Goal: Task Accomplishment & Management: Manage account settings

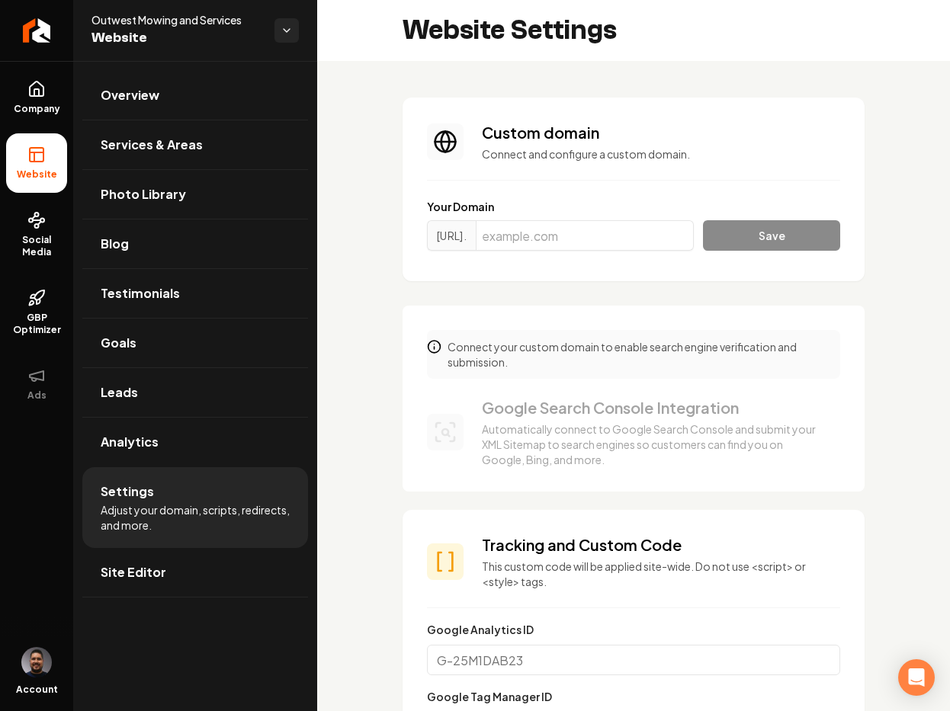
scroll to position [922, 0]
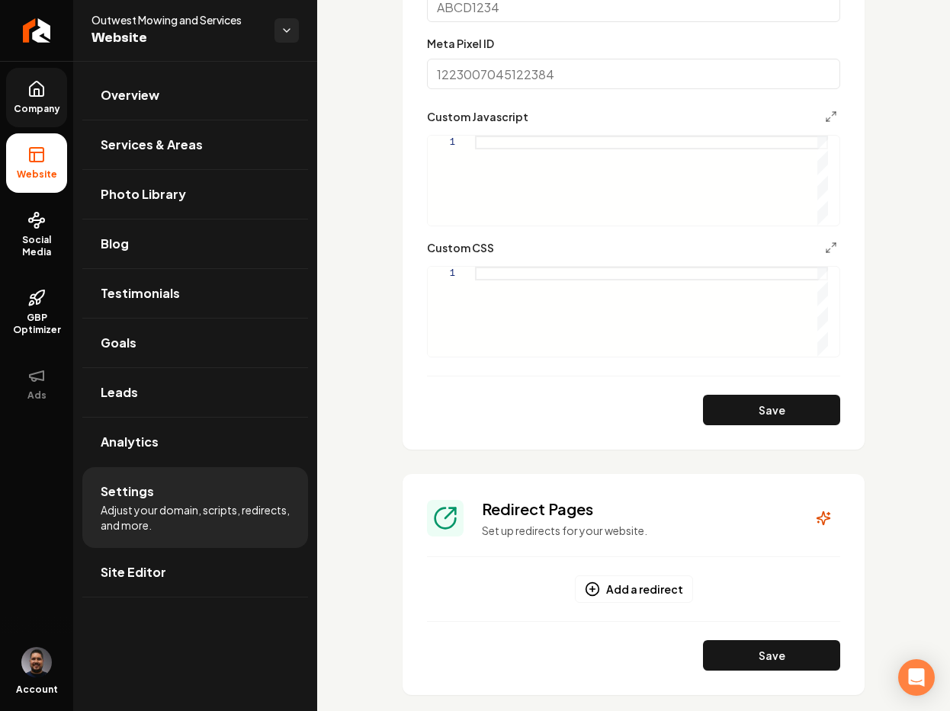
click at [55, 108] on span "Company" at bounding box center [37, 109] width 59 height 12
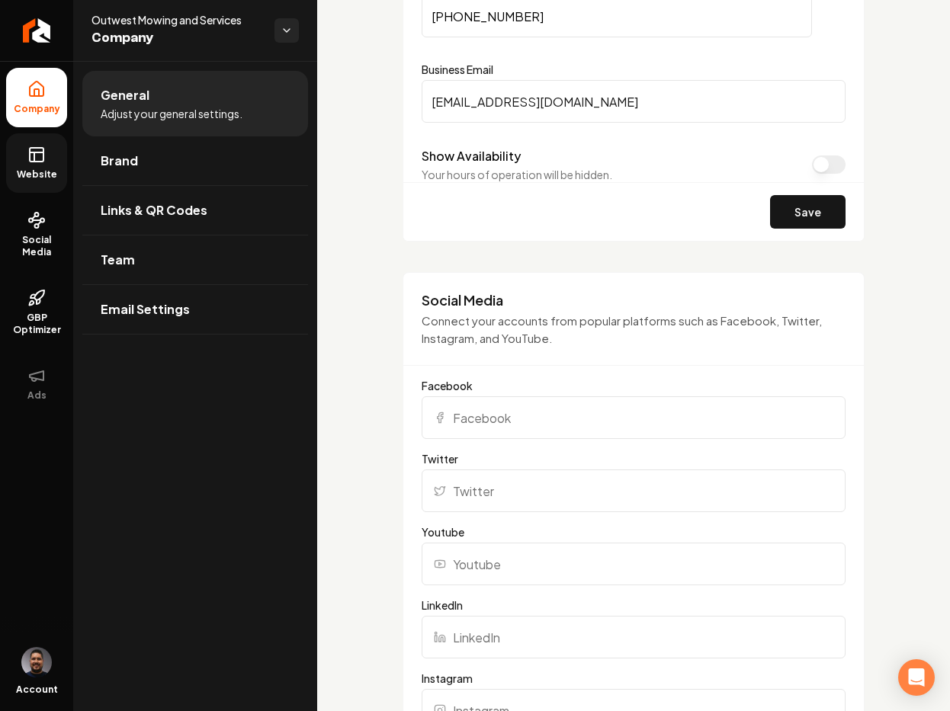
click at [30, 171] on span "Website" at bounding box center [37, 175] width 53 height 12
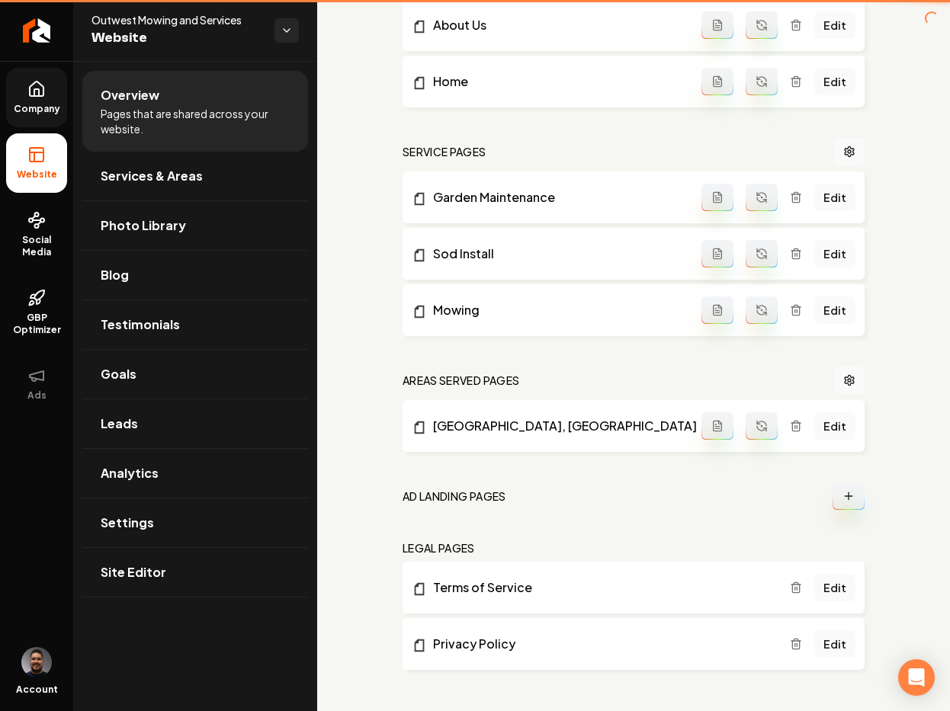
scroll to position [583, 0]
click at [187, 361] on link "Goals" at bounding box center [195, 374] width 226 height 49
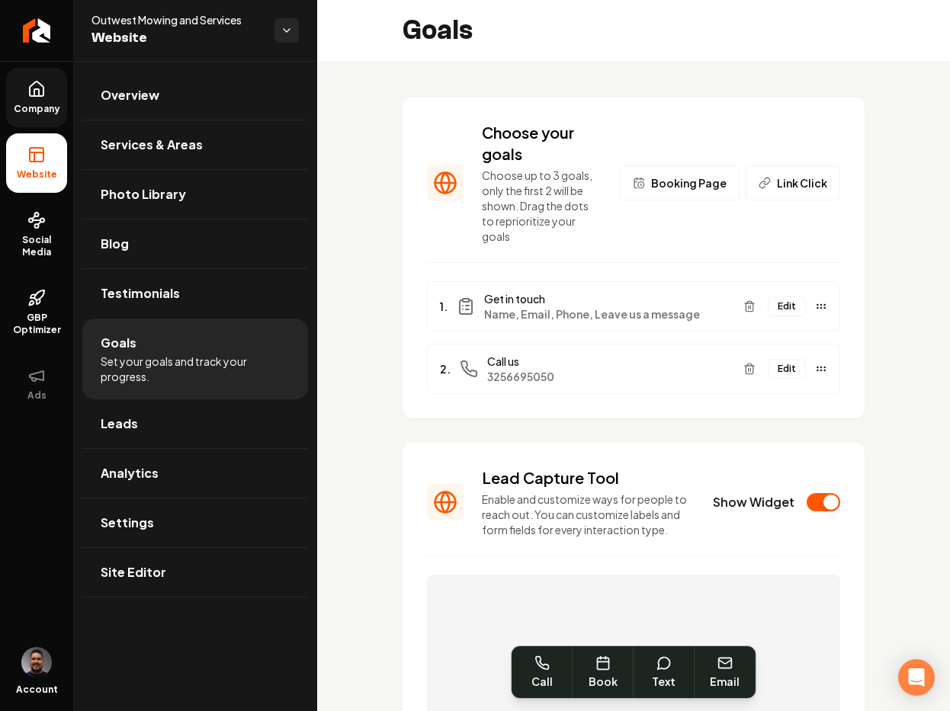
click at [671, 188] on span "Booking Page" at bounding box center [688, 182] width 75 height 15
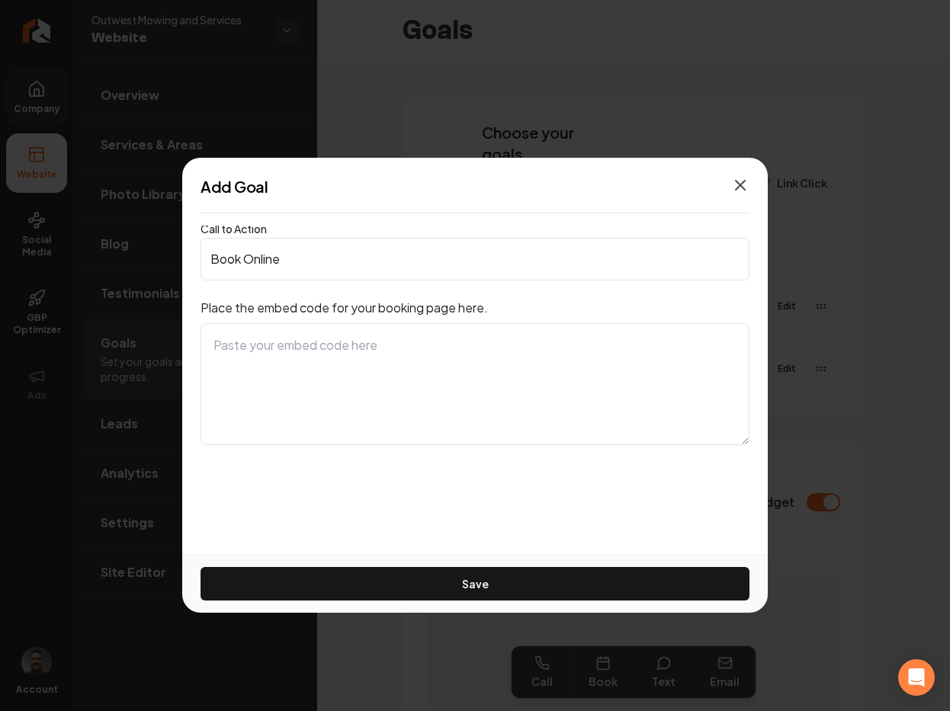
click at [738, 185] on icon "button" at bounding box center [740, 185] width 9 height 9
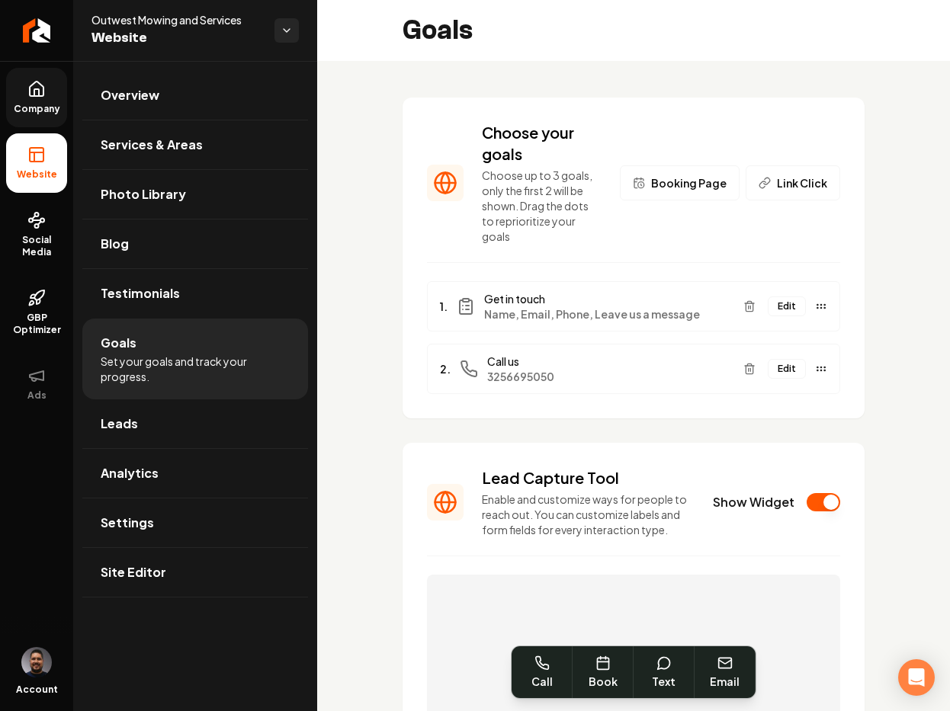
click at [663, 195] on button "Booking Page" at bounding box center [680, 182] width 120 height 35
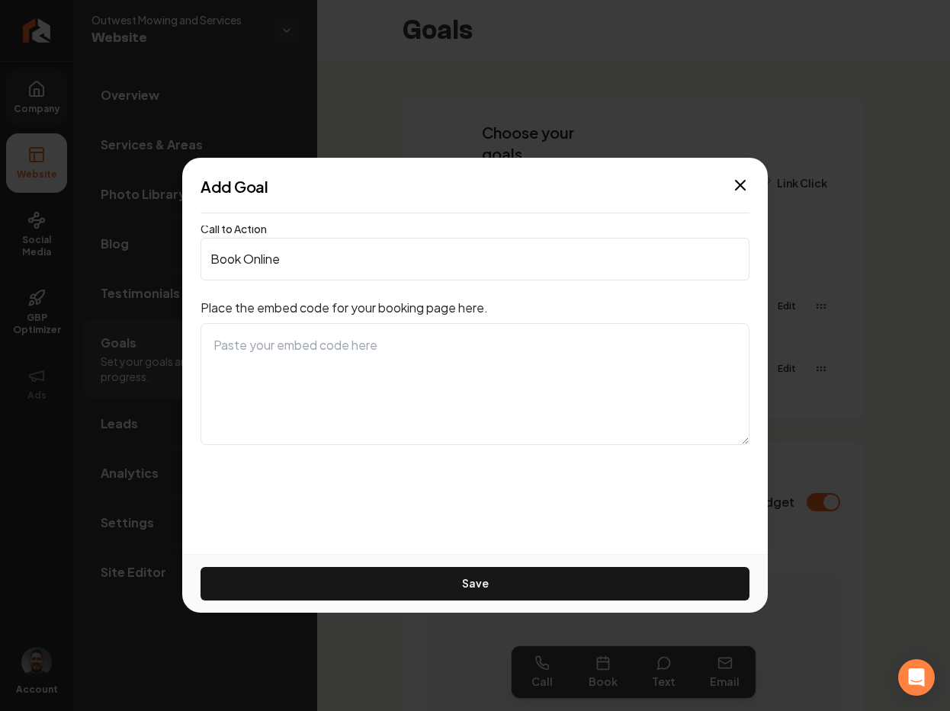
click at [743, 178] on icon "button" at bounding box center [740, 185] width 18 height 18
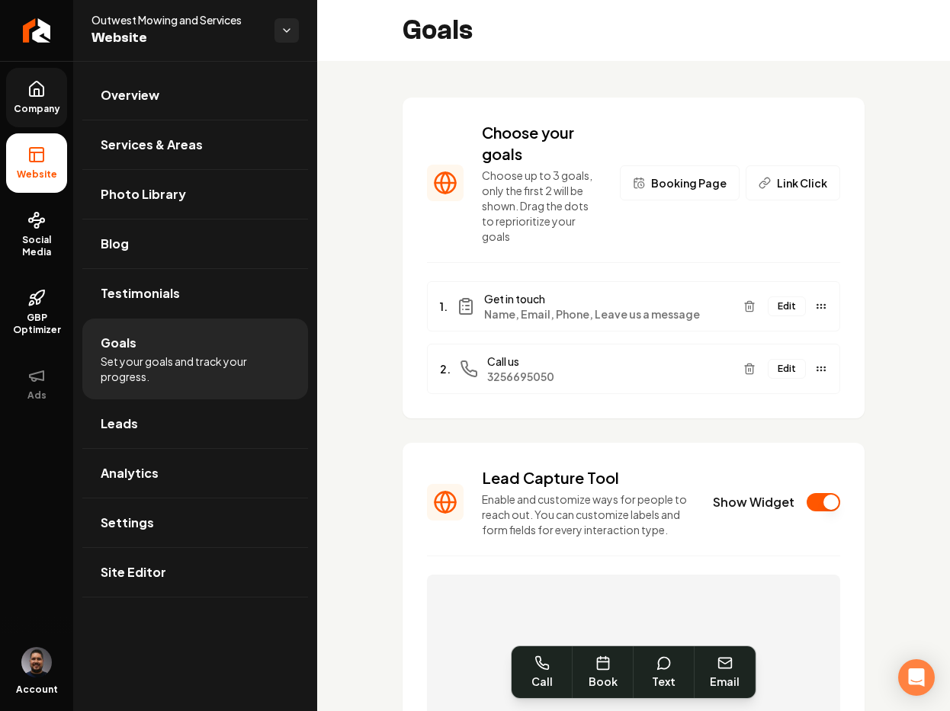
click at [528, 73] on div "Choose your goals Choose up to 3 goals, only the first 2 will be shown. Drag th…" at bounding box center [633, 568] width 633 height 1014
click at [663, 178] on span "Booking Page" at bounding box center [688, 182] width 75 height 15
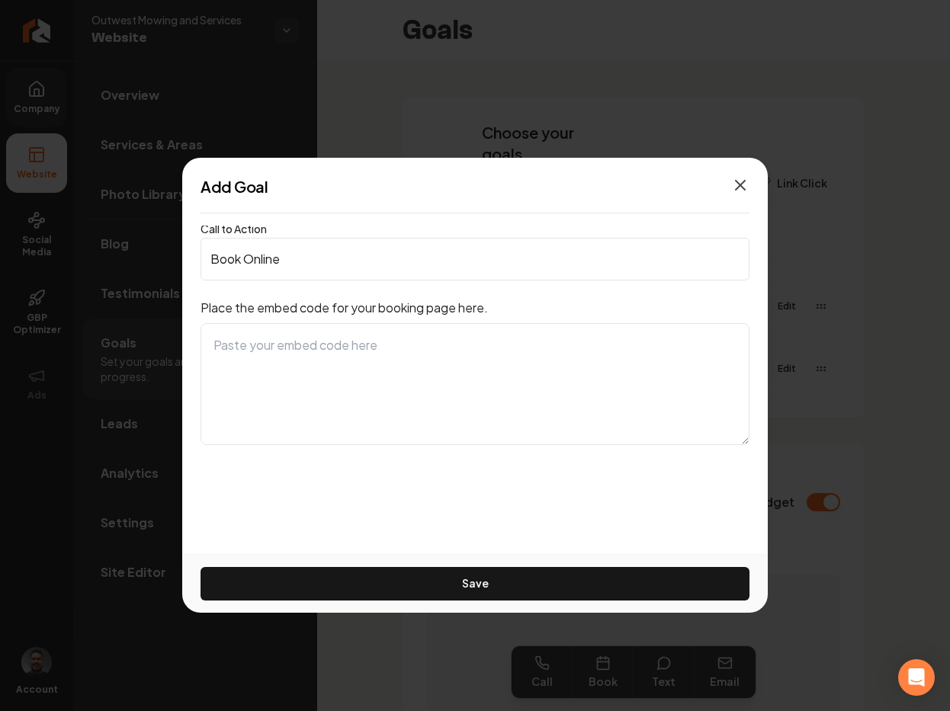
click at [742, 178] on icon "button" at bounding box center [740, 185] width 18 height 18
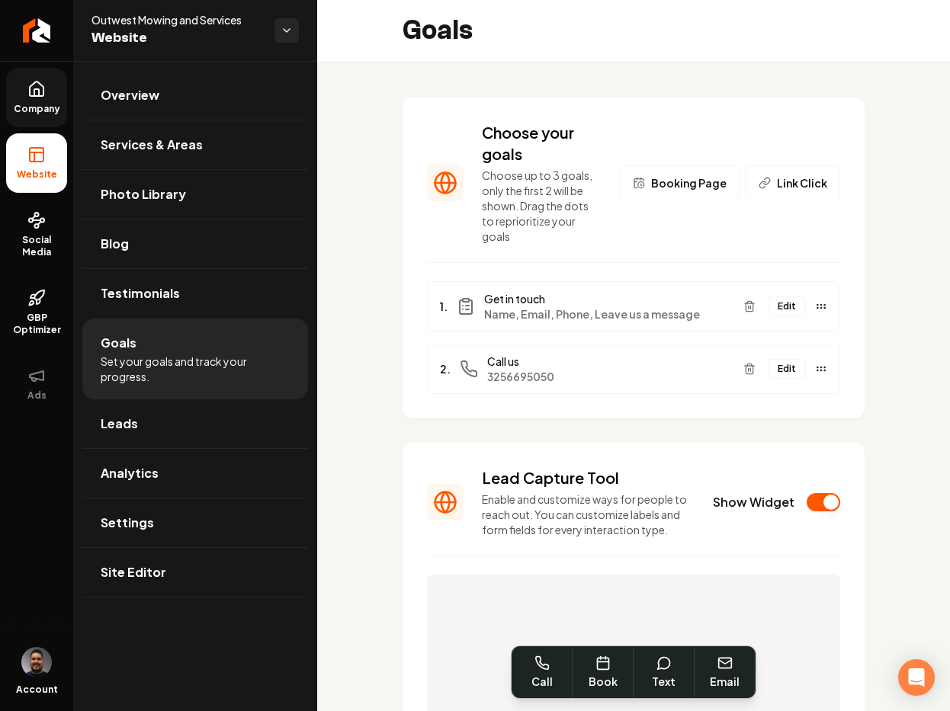
click at [49, 85] on link "Company" at bounding box center [36, 97] width 61 height 59
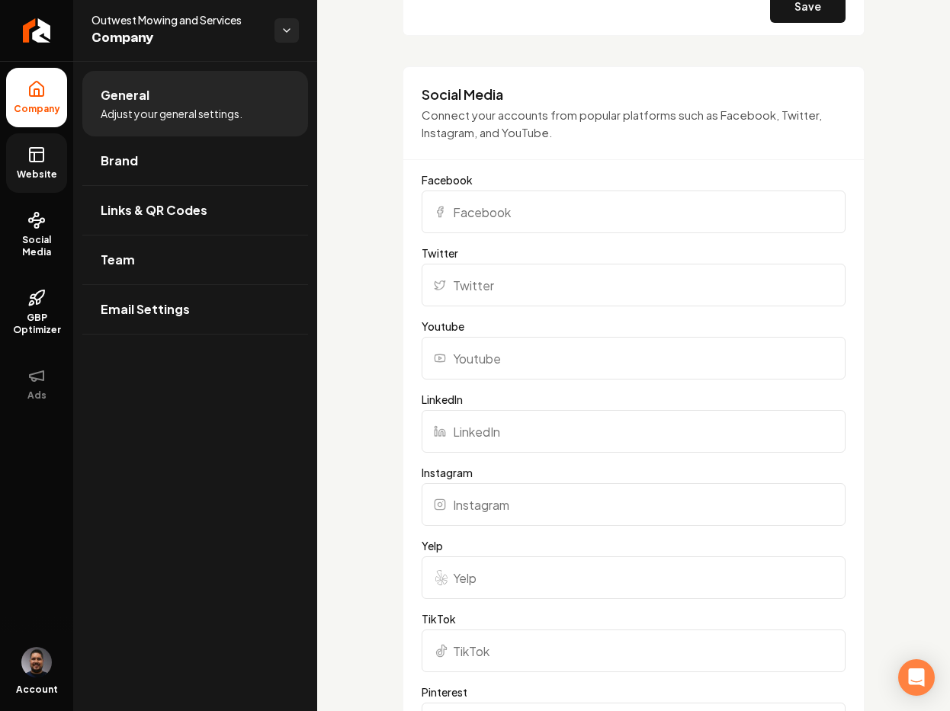
scroll to position [1093, 0]
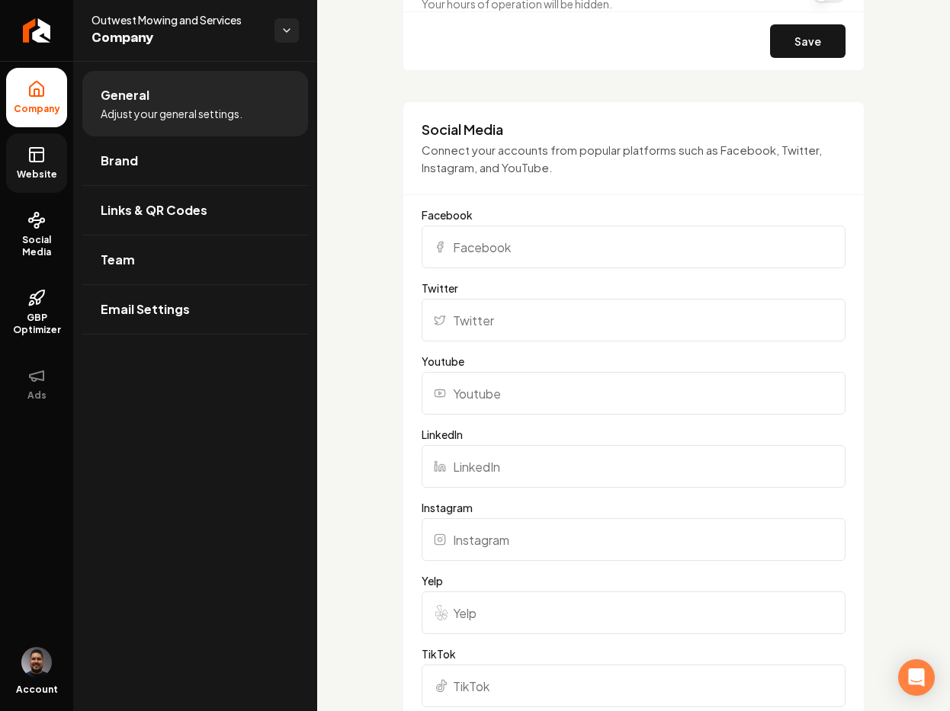
click at [477, 255] on input "Facebook" at bounding box center [634, 247] width 424 height 43
paste input "[URL][DOMAIN_NAME]"
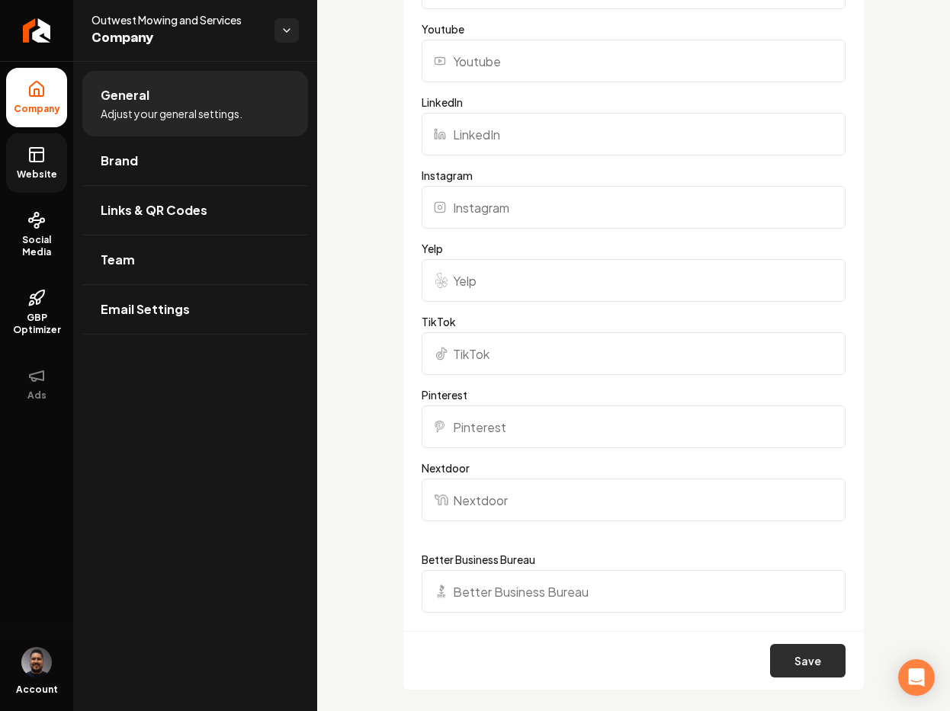
scroll to position [1444, 0]
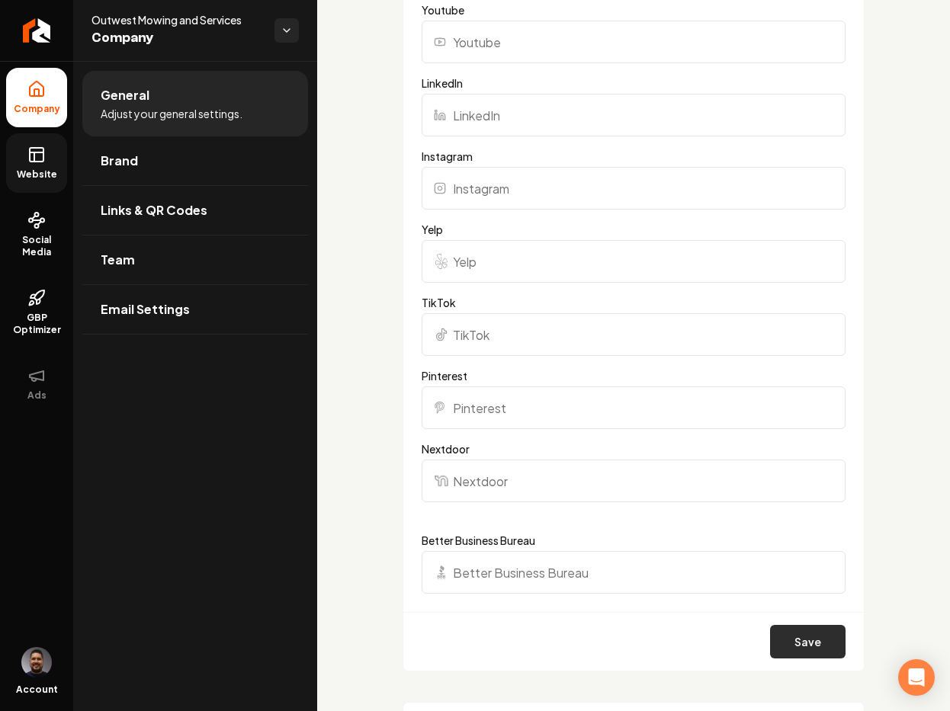
type input "[URL][DOMAIN_NAME]"
drag, startPoint x: 786, startPoint y: 650, endPoint x: 727, endPoint y: 592, distance: 83.0
click at [786, 649] on button "Save" at bounding box center [807, 642] width 75 height 34
click at [30, 153] on icon at bounding box center [36, 155] width 18 height 18
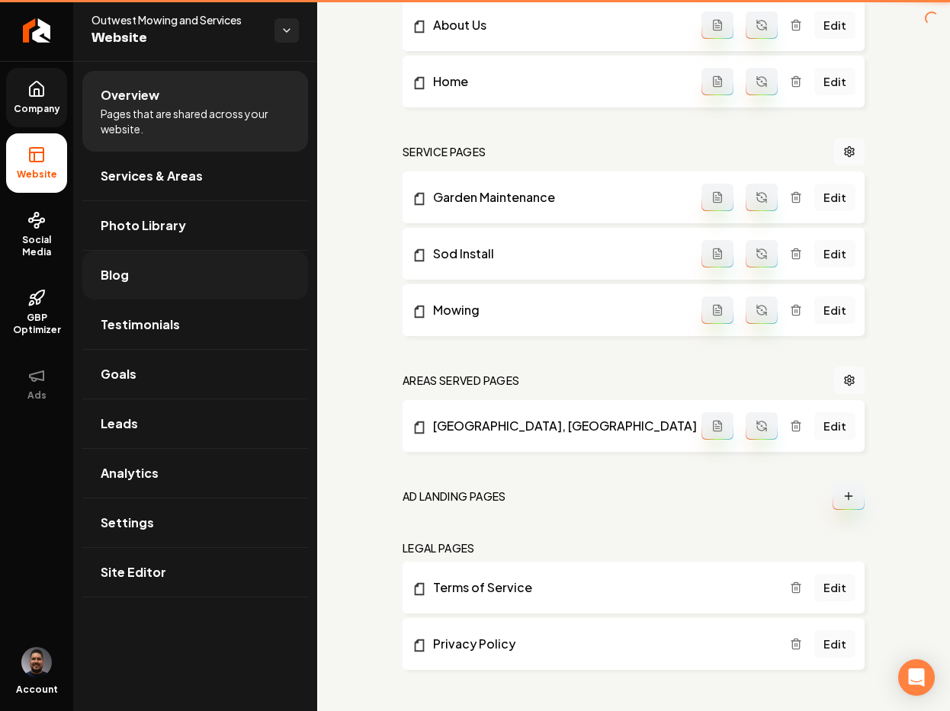
scroll to position [583, 0]
click at [121, 585] on link "Site Editor" at bounding box center [195, 572] width 226 height 49
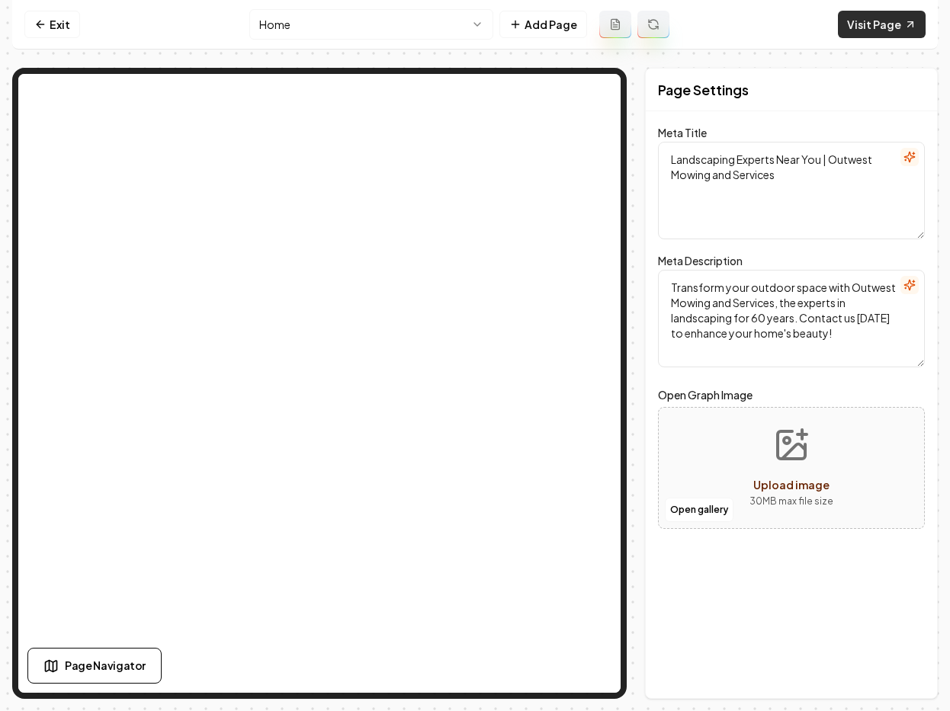
click at [883, 37] on link "Visit Page" at bounding box center [882, 24] width 88 height 27
click at [43, 26] on icon at bounding box center [40, 24] width 12 height 12
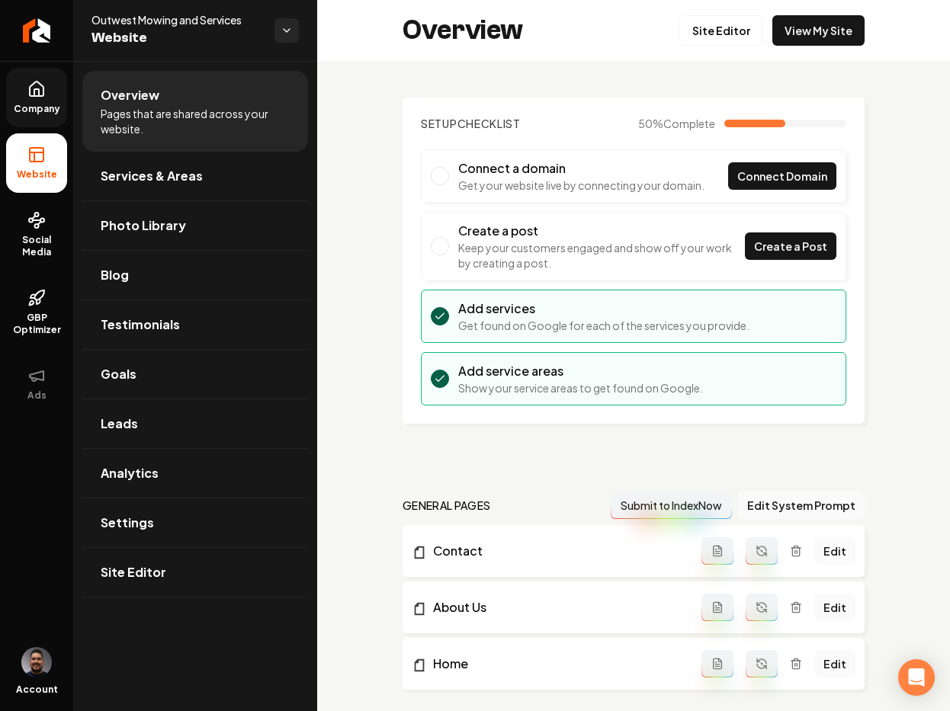
click at [46, 95] on link "Company" at bounding box center [36, 97] width 61 height 59
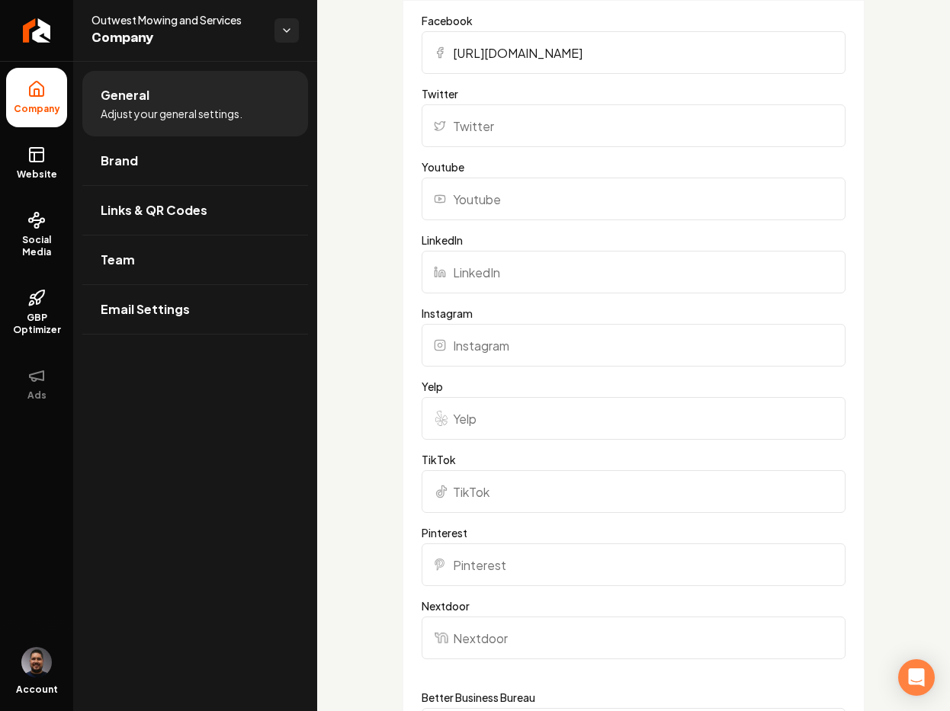
scroll to position [1255, 0]
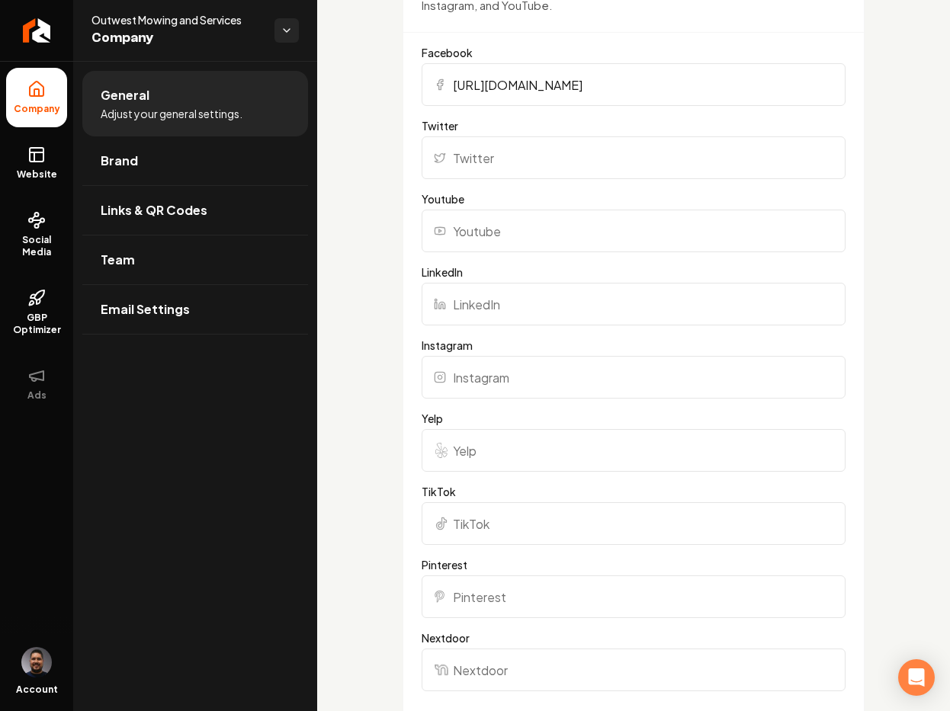
drag, startPoint x: 695, startPoint y: 81, endPoint x: 445, endPoint y: 81, distance: 250.9
click at [445, 81] on div "[URL][DOMAIN_NAME]" at bounding box center [634, 84] width 424 height 43
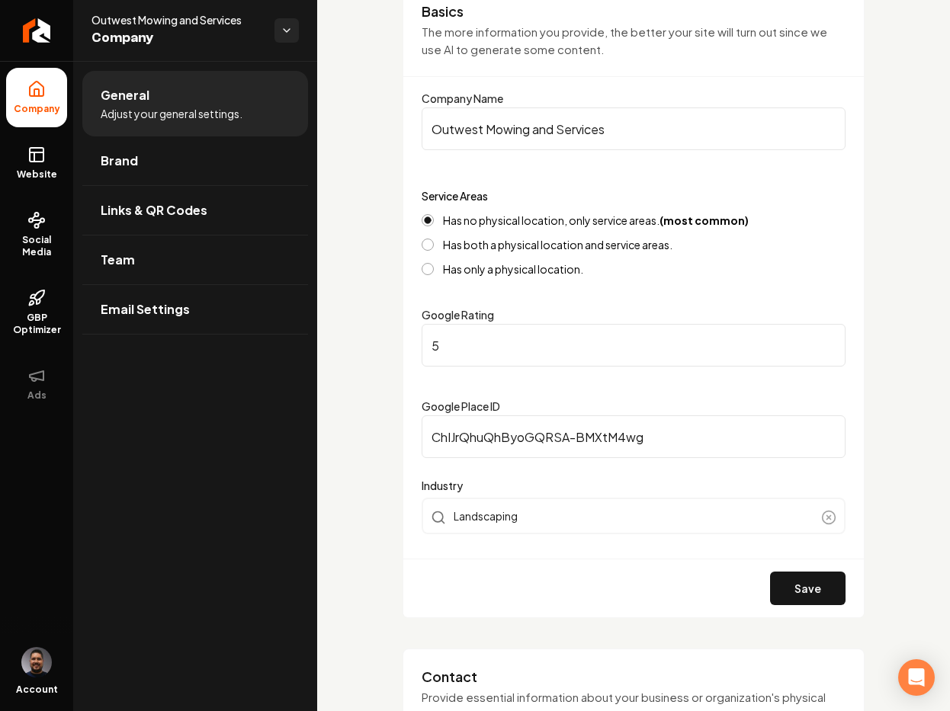
scroll to position [0, 0]
